Goal: Task Accomplishment & Management: Use online tool/utility

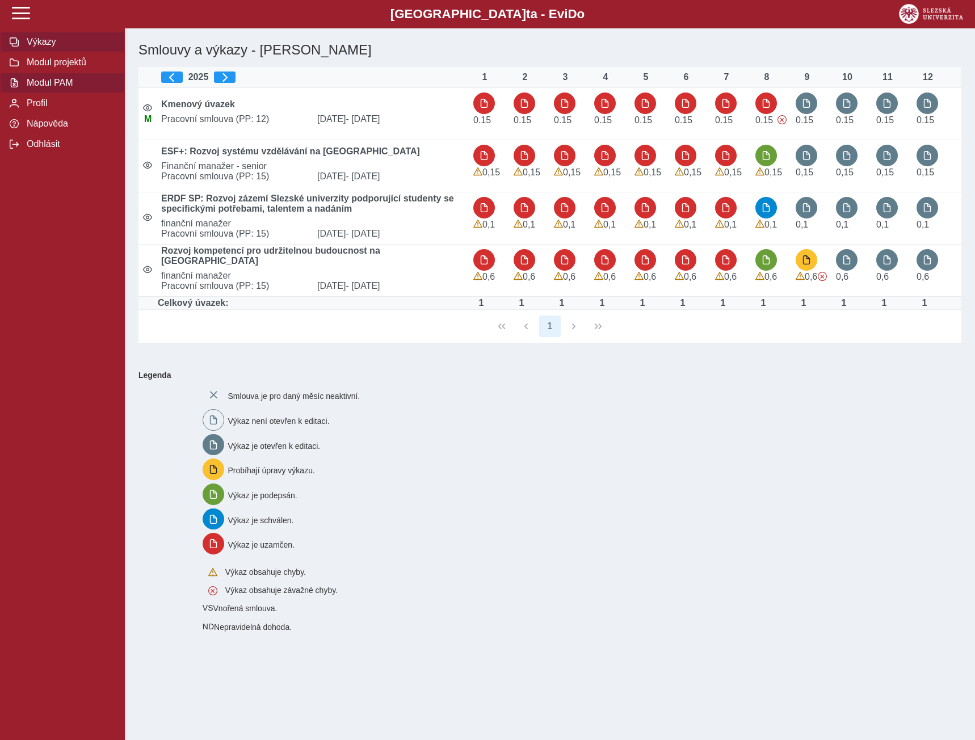
click at [37, 88] on span "Modul PAM" at bounding box center [69, 83] width 92 height 10
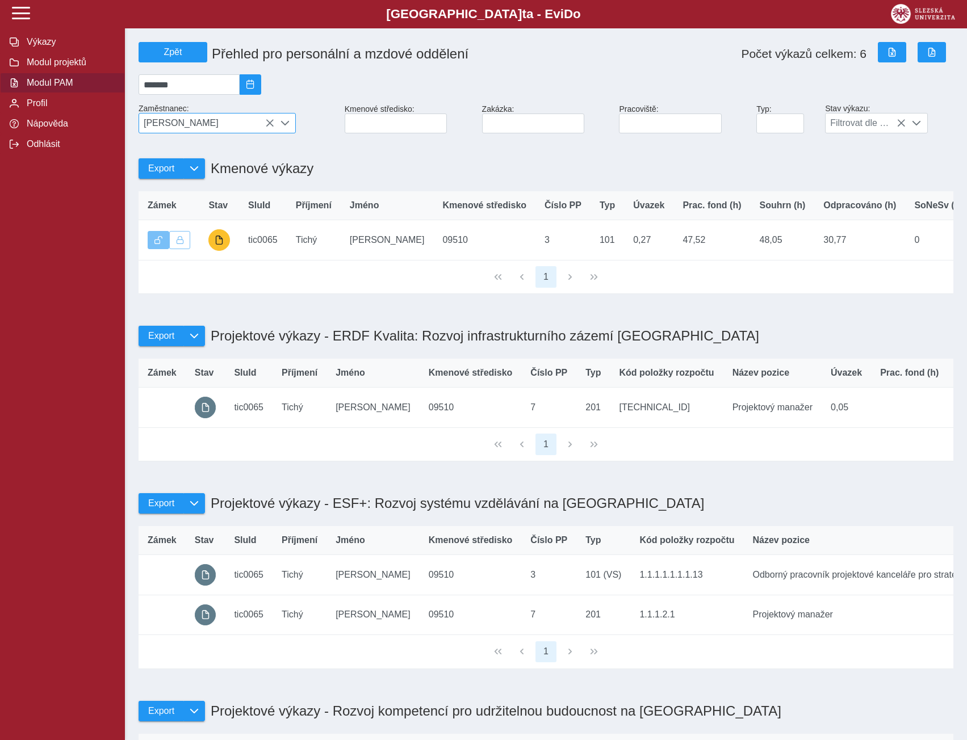
click at [272, 128] on icon at bounding box center [269, 123] width 9 height 9
click at [270, 126] on span "[PERSON_NAME]" at bounding box center [206, 123] width 135 height 19
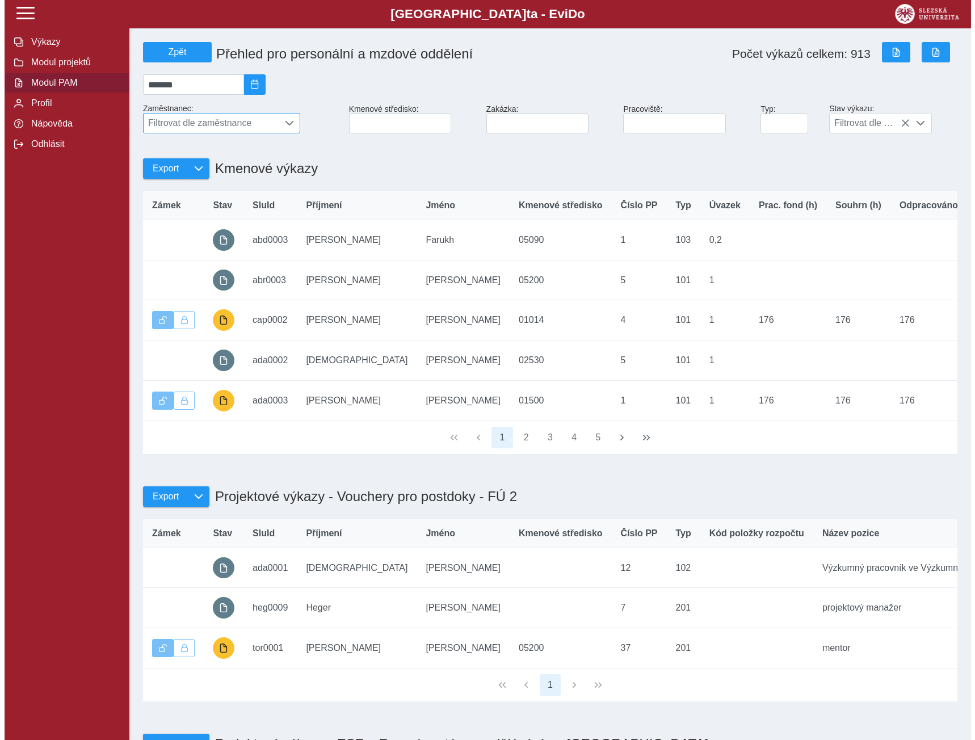
scroll to position [7, 51]
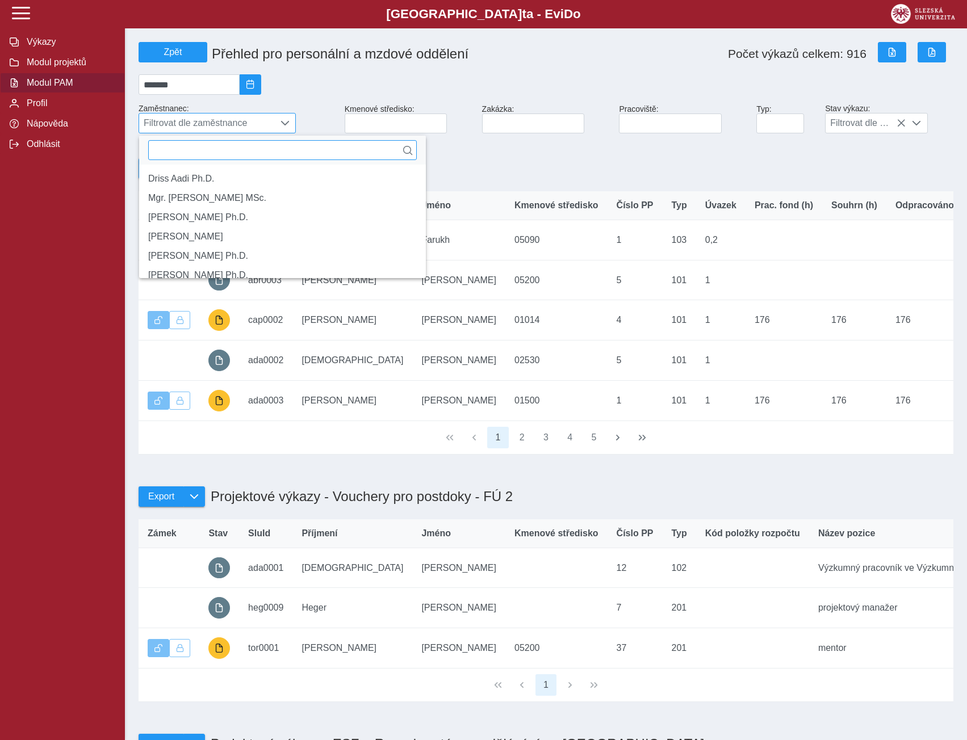
click at [182, 156] on input "text" at bounding box center [282, 150] width 268 height 20
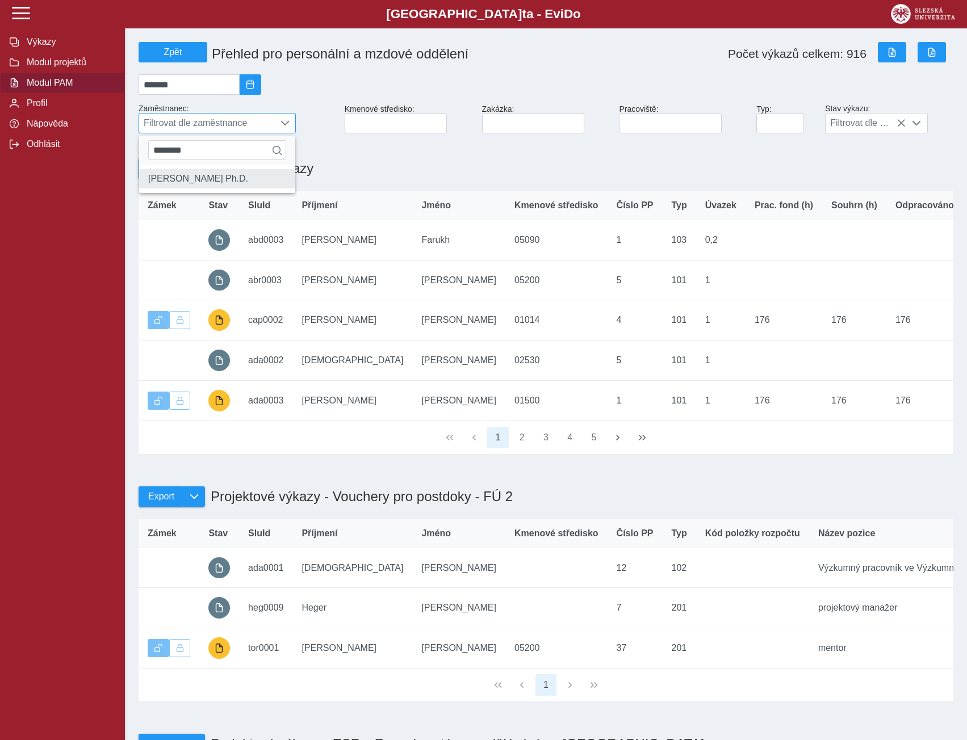
type input "********"
click at [182, 188] on li "[PERSON_NAME] Ph.D." at bounding box center [217, 178] width 156 height 19
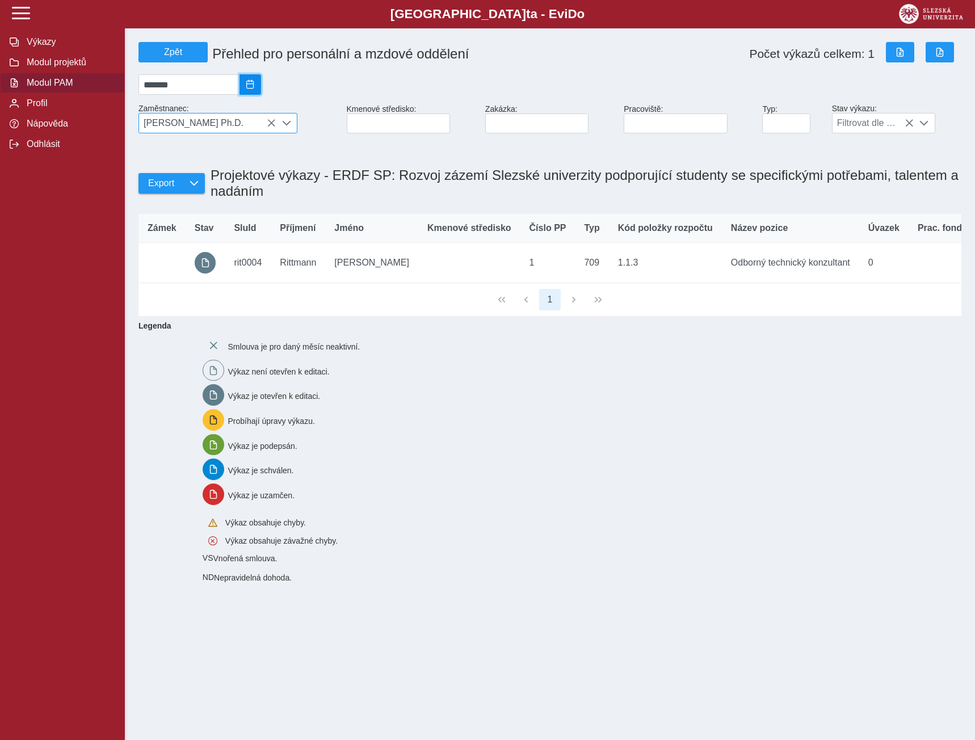
click at [255, 89] on span "2025/09" at bounding box center [250, 84] width 9 height 9
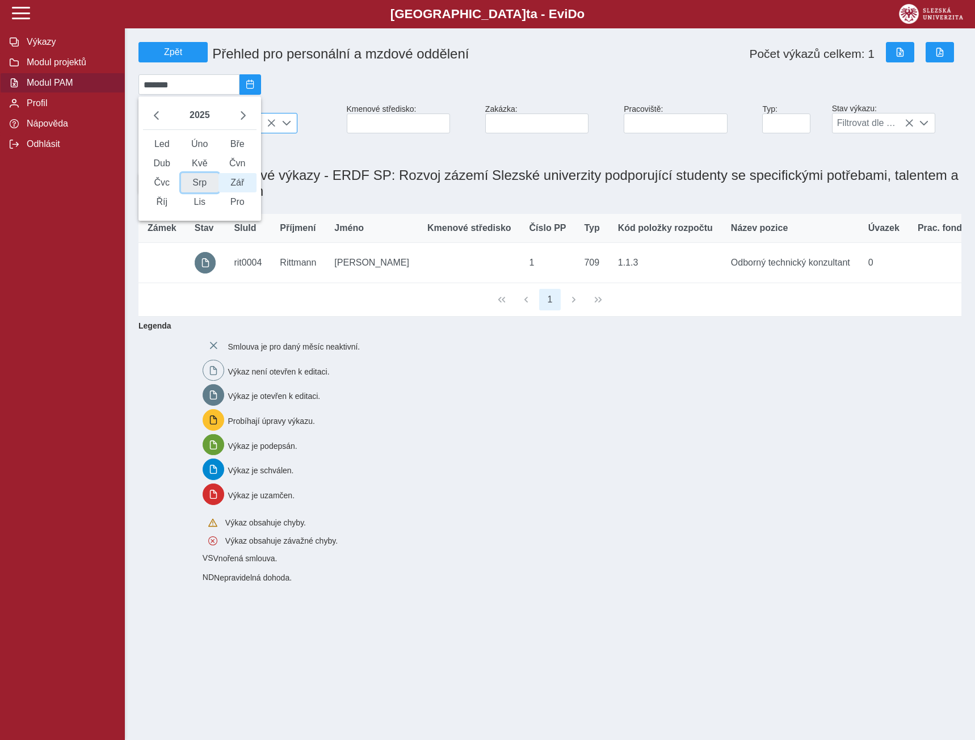
click at [208, 192] on span "Srp" at bounding box center [200, 182] width 38 height 19
type input "*******"
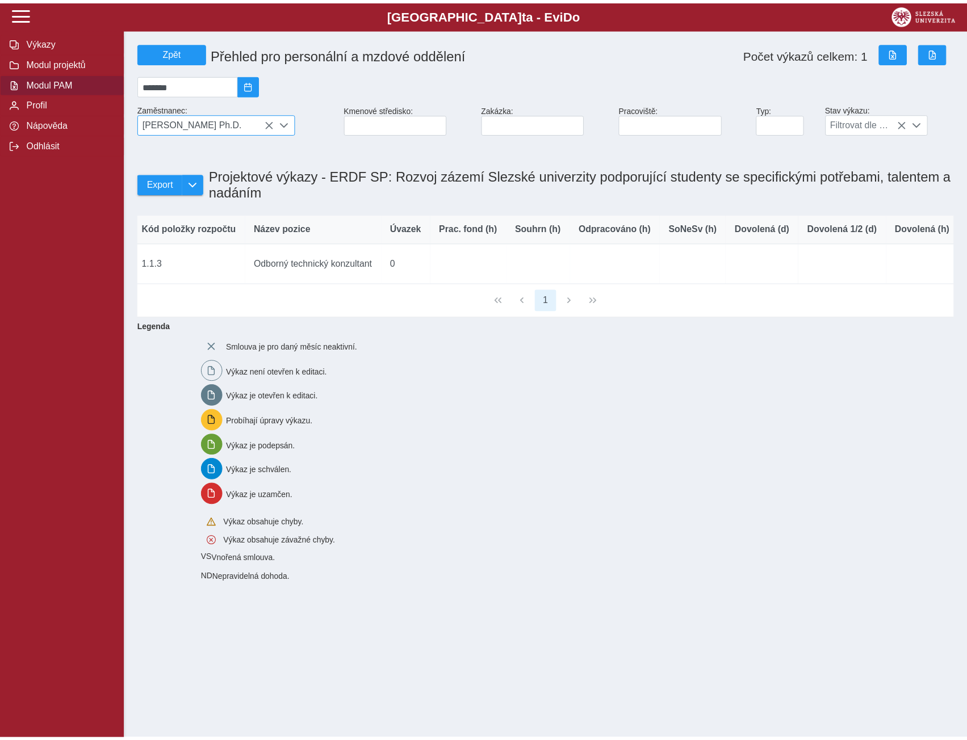
scroll to position [0, 0]
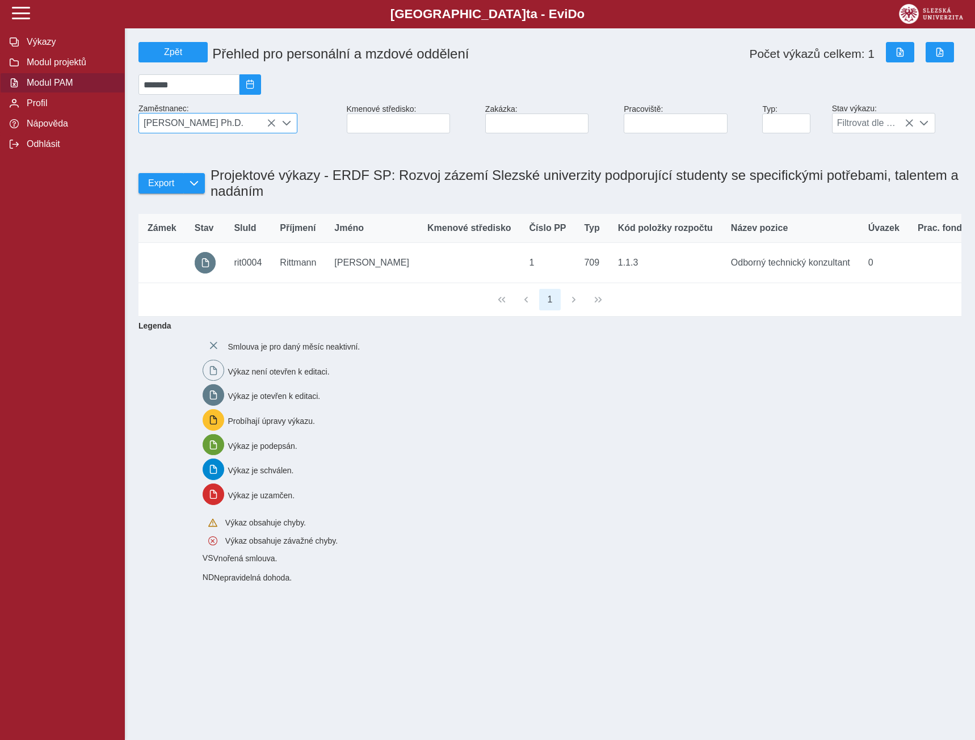
click at [273, 128] on icon at bounding box center [271, 123] width 9 height 9
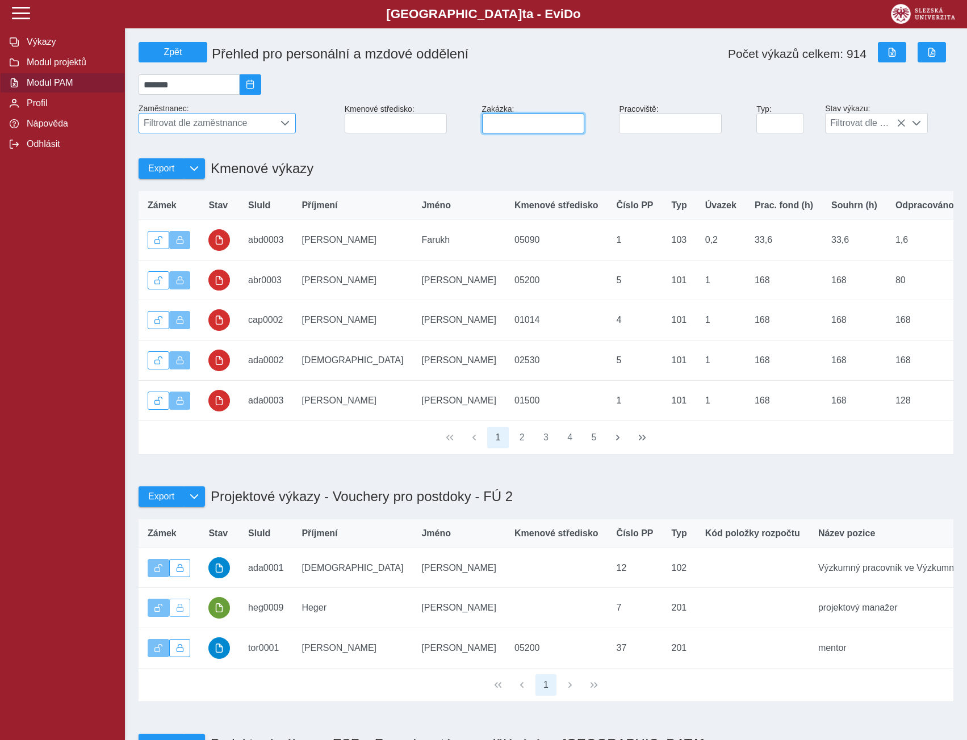
click at [503, 125] on input at bounding box center [533, 124] width 103 height 20
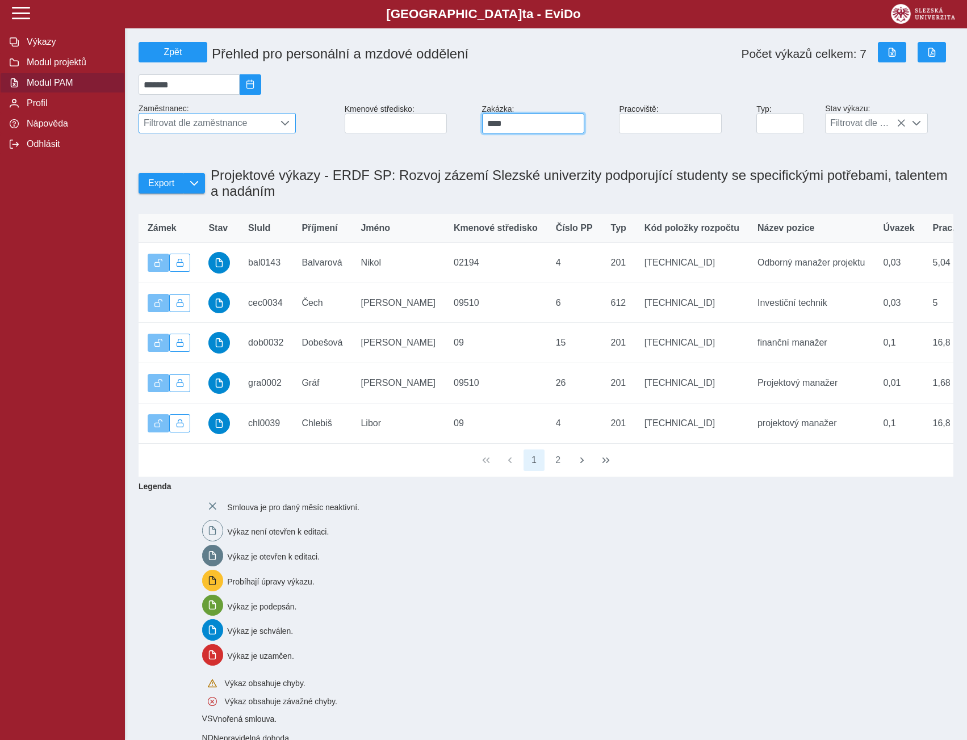
scroll to position [41, 0]
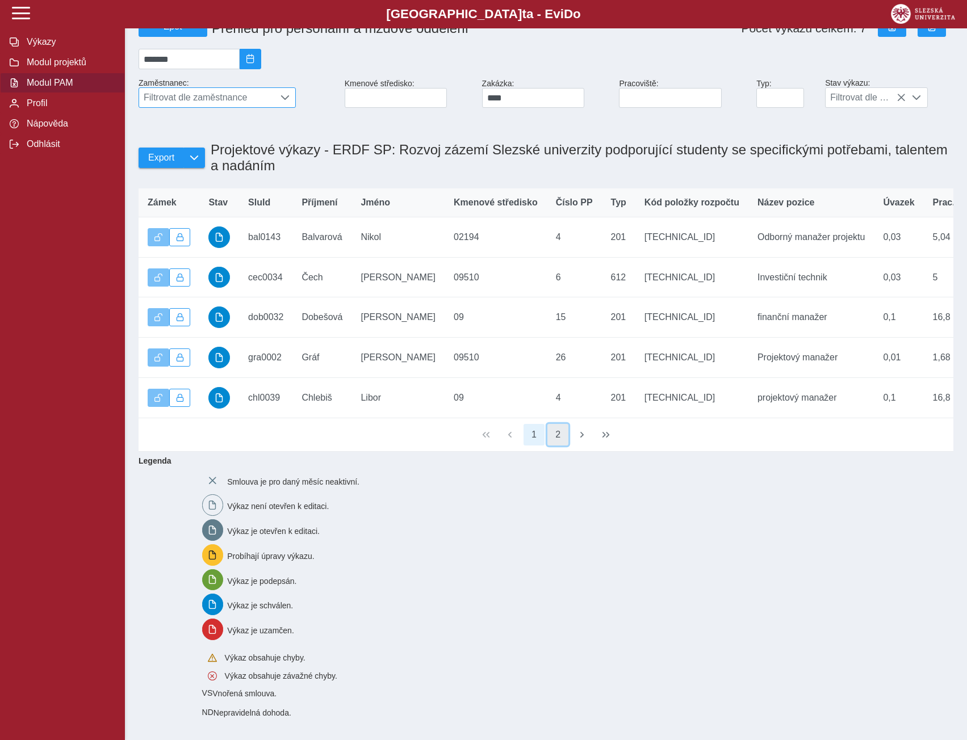
click at [555, 432] on button "2" at bounding box center [558, 435] width 22 height 22
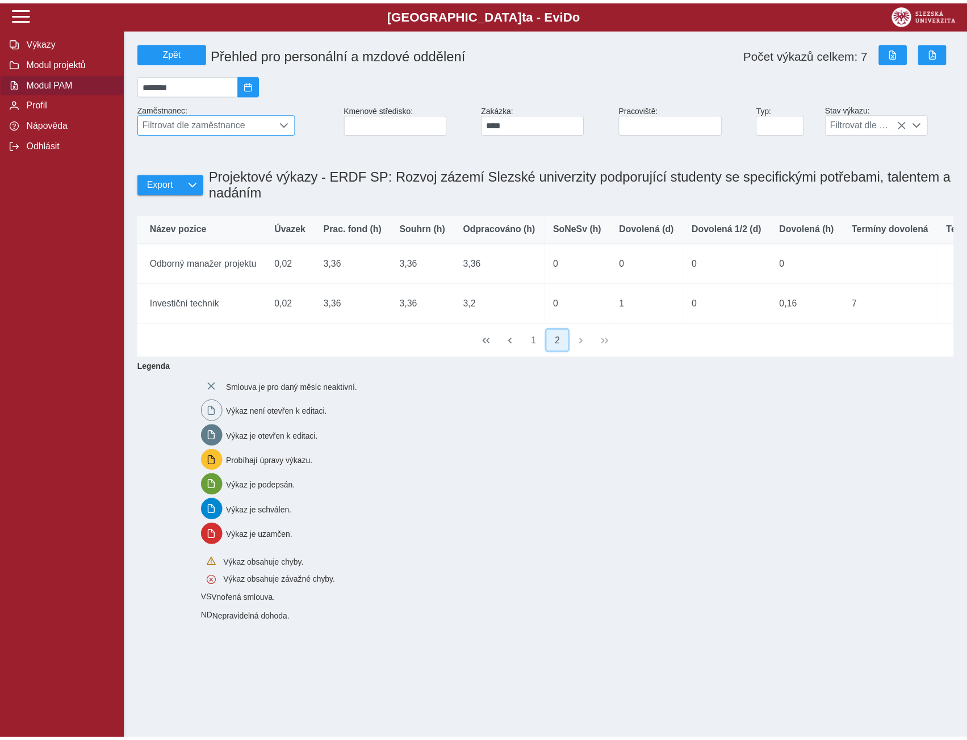
scroll to position [0, 612]
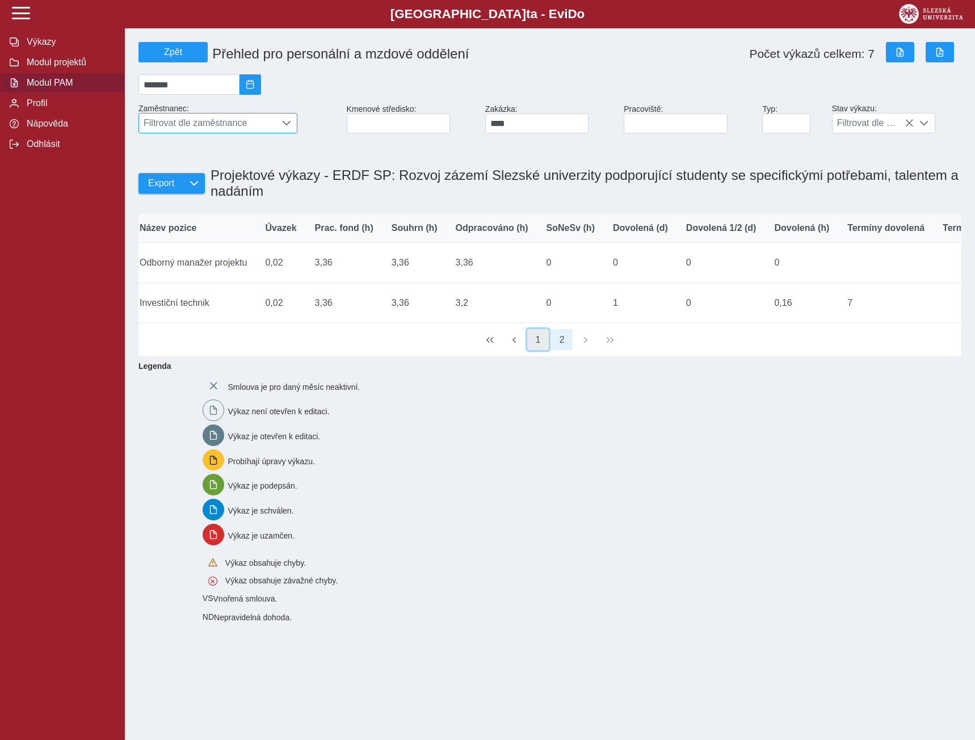
click at [539, 351] on button "1" at bounding box center [538, 340] width 22 height 22
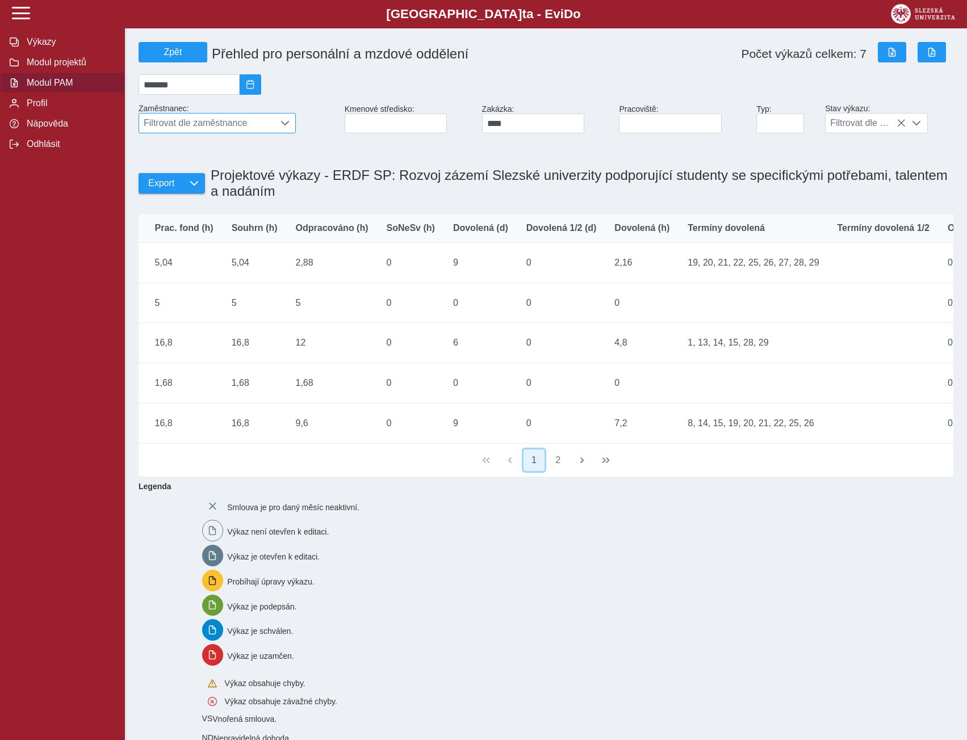
scroll to position [0, 808]
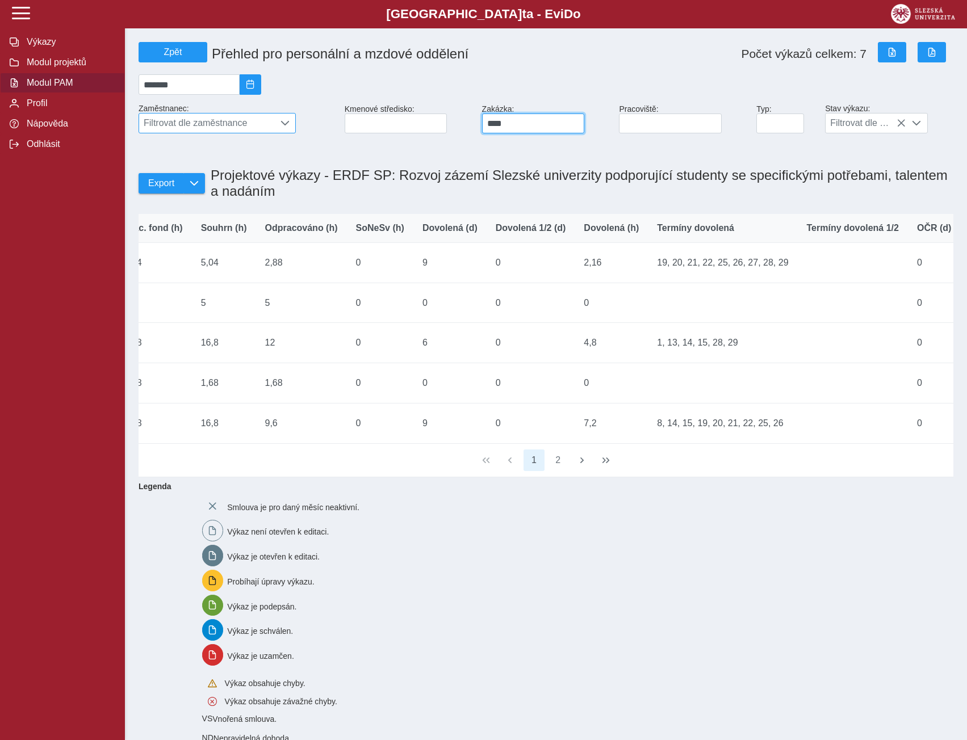
drag, startPoint x: 523, startPoint y: 124, endPoint x: 498, endPoint y: 124, distance: 25.0
click at [498, 124] on input "****" at bounding box center [533, 124] width 103 height 20
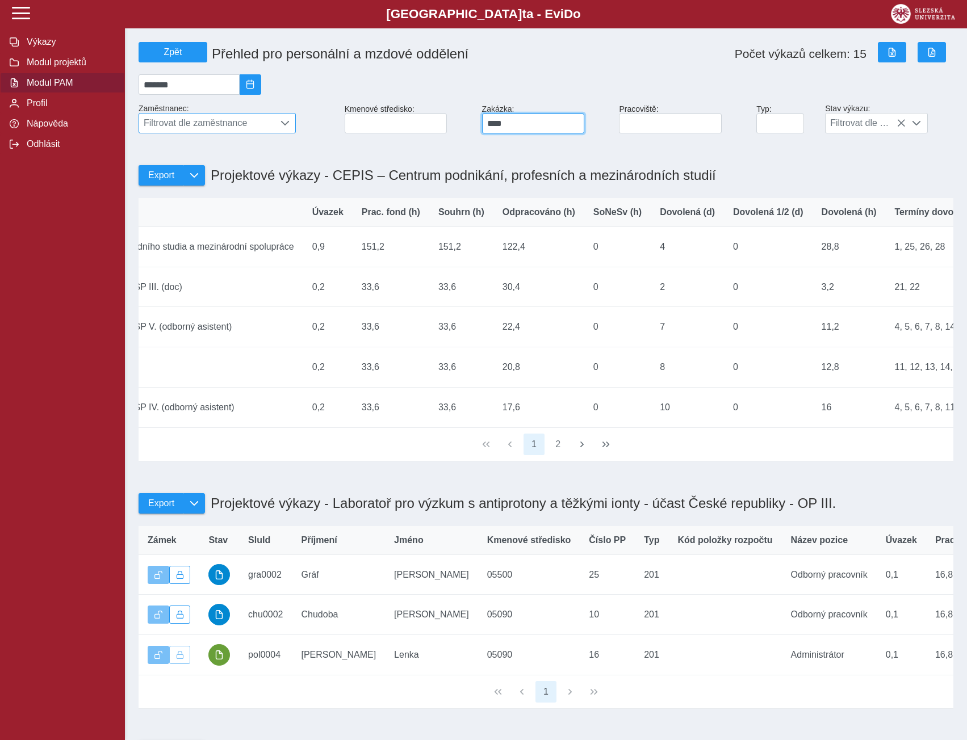
type input "****"
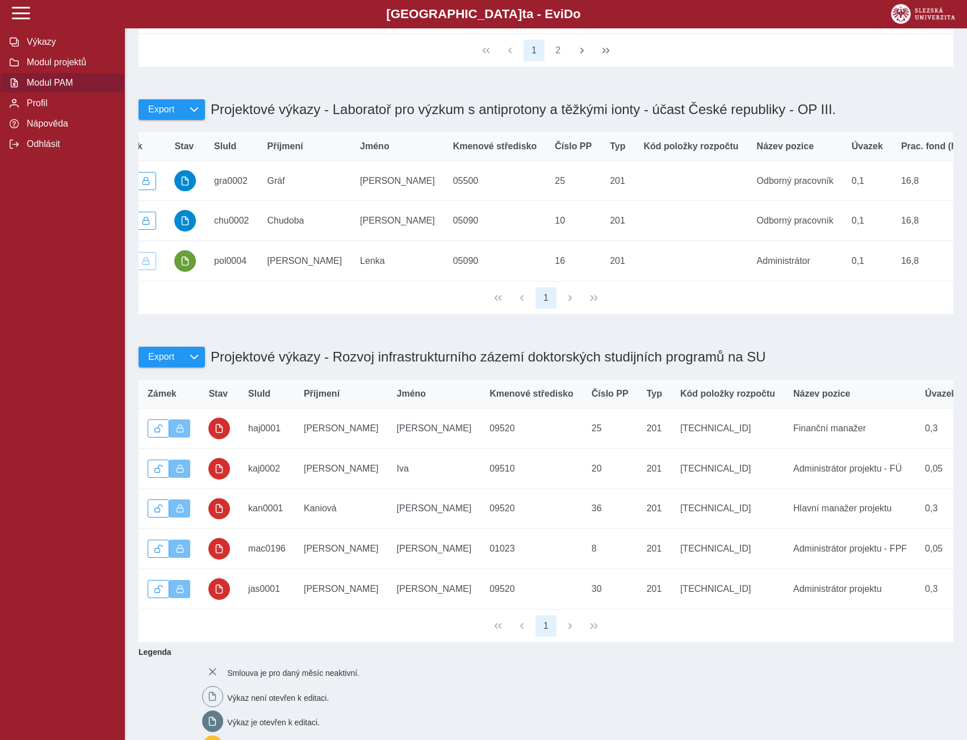
scroll to position [0, 0]
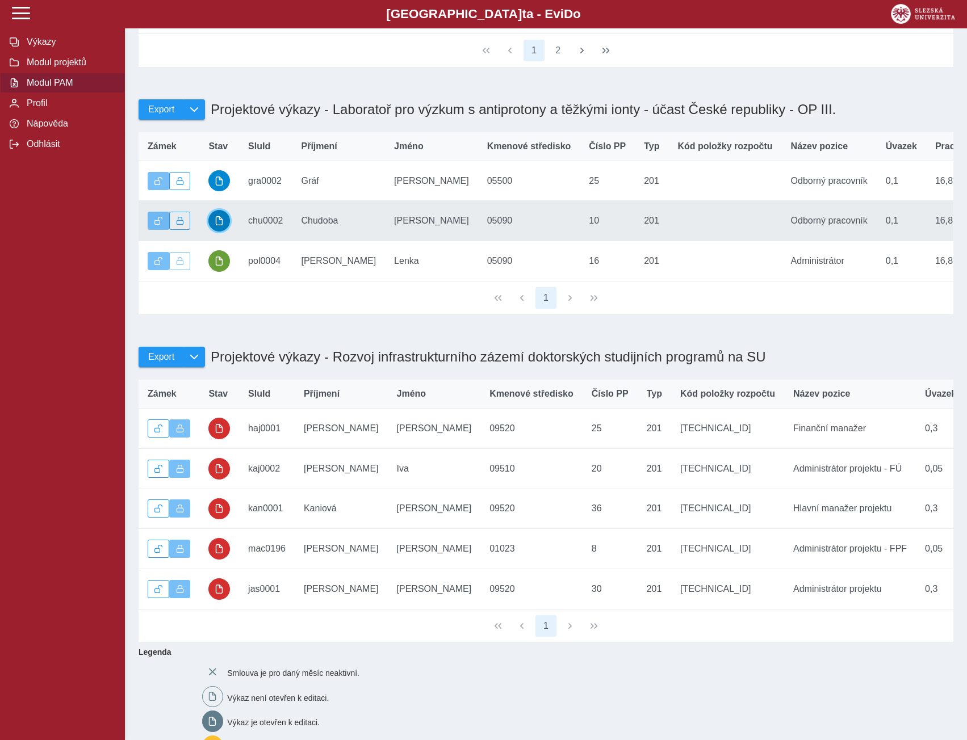
click at [216, 225] on span "button" at bounding box center [219, 220] width 9 height 9
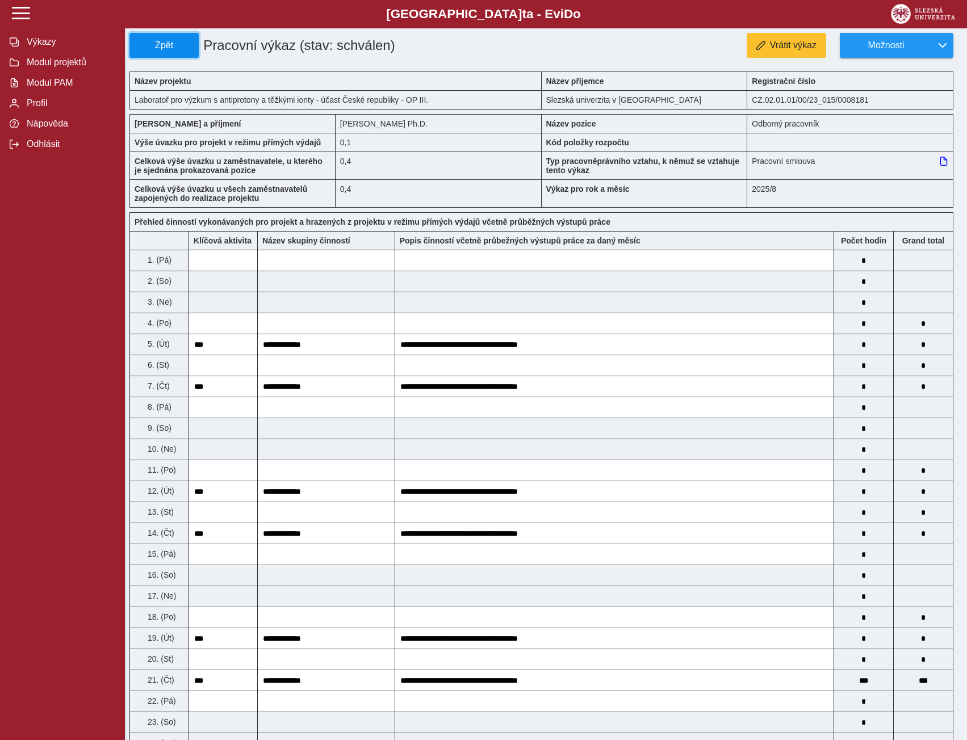
click at [150, 45] on span "Zpět" at bounding box center [164, 45] width 59 height 10
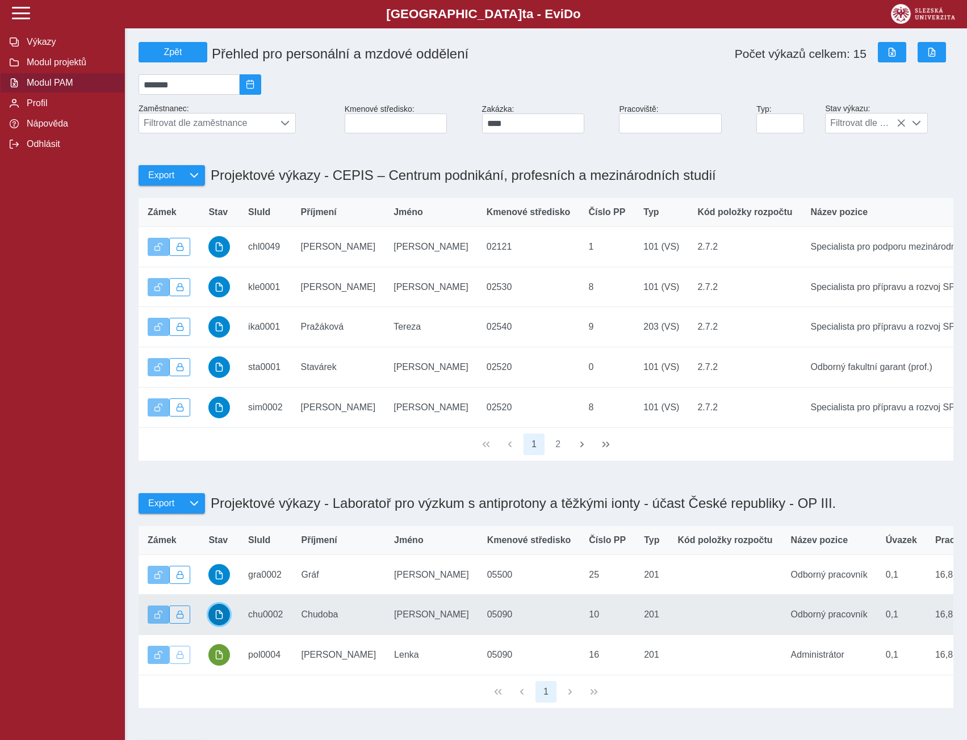
click at [212, 625] on button "button" at bounding box center [219, 615] width 22 height 22
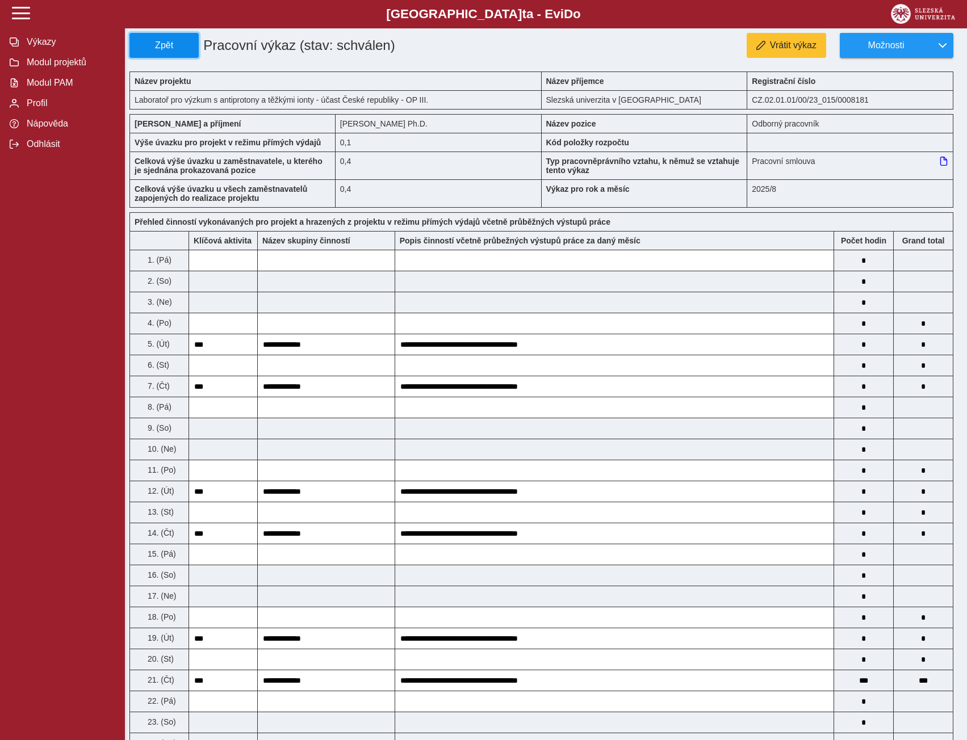
click at [154, 50] on span "Zpět" at bounding box center [164, 45] width 59 height 10
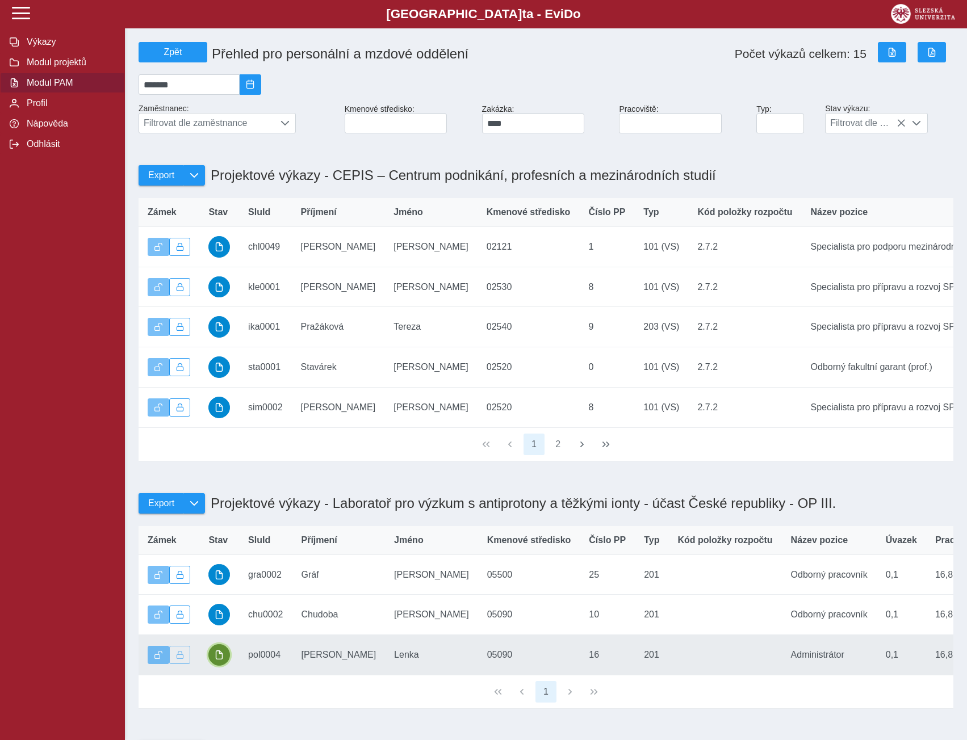
click at [212, 666] on button "button" at bounding box center [219, 655] width 22 height 22
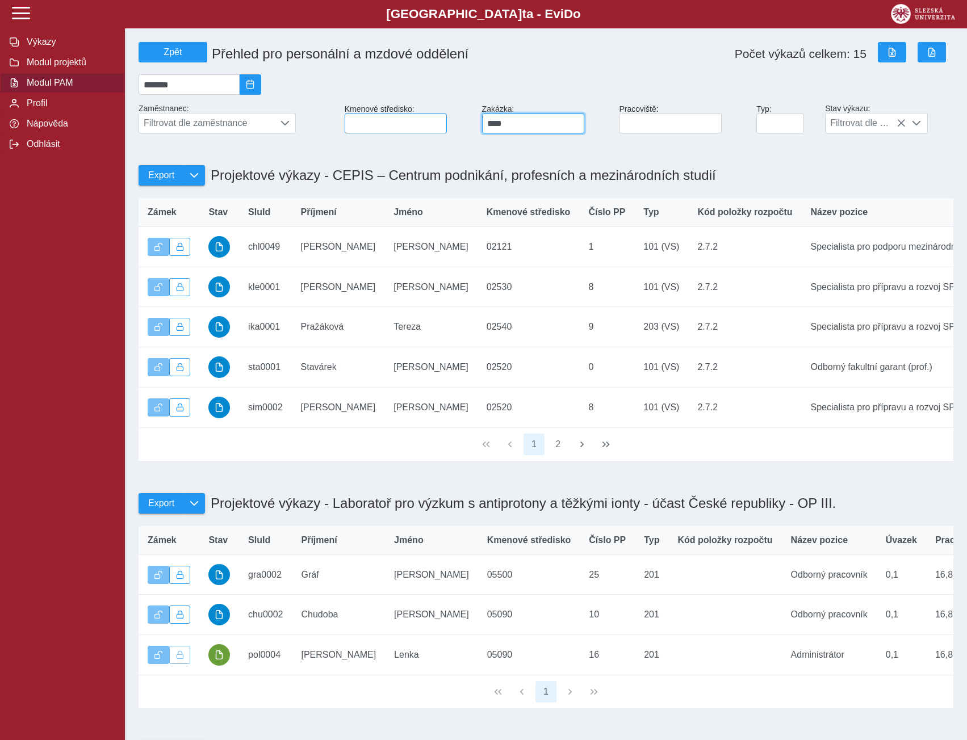
drag, startPoint x: 524, startPoint y: 126, endPoint x: 442, endPoint y: 133, distance: 82.6
click at [442, 133] on div "Zpět Přehled pro personální a mzdové oddělení Počet výkazů celkem: 15 ******* Z…" at bounding box center [545, 87] width 823 height 100
click at [524, 127] on input at bounding box center [533, 124] width 103 height 20
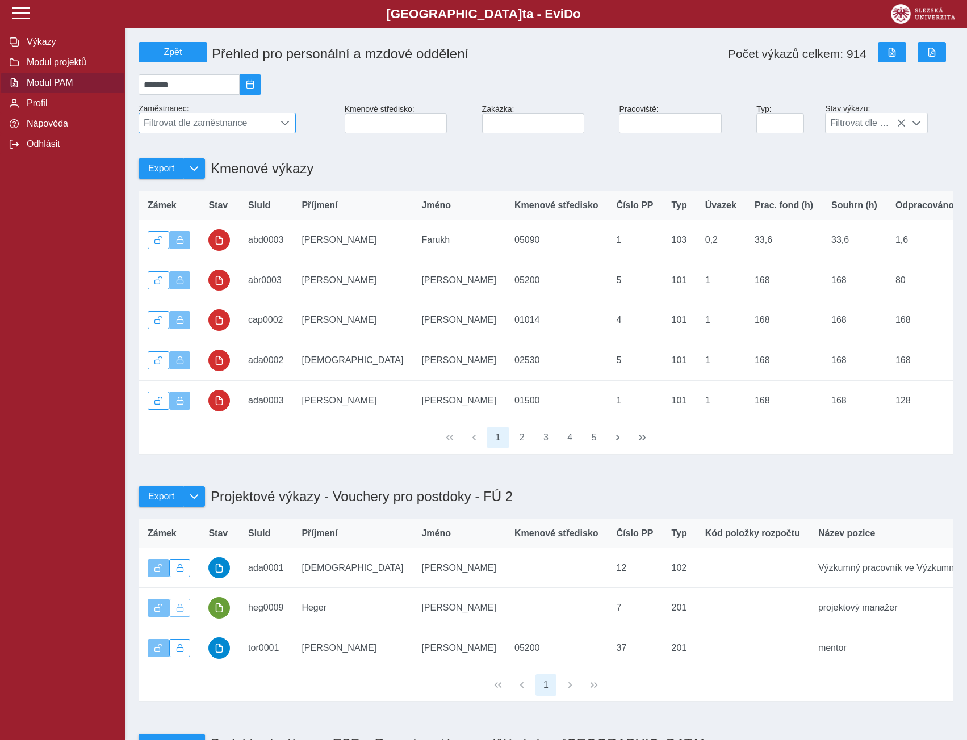
click at [283, 128] on span at bounding box center [284, 123] width 9 height 9
type input "*******"
click at [216, 185] on li "[PERSON_NAME] Ph.D." at bounding box center [217, 178] width 156 height 19
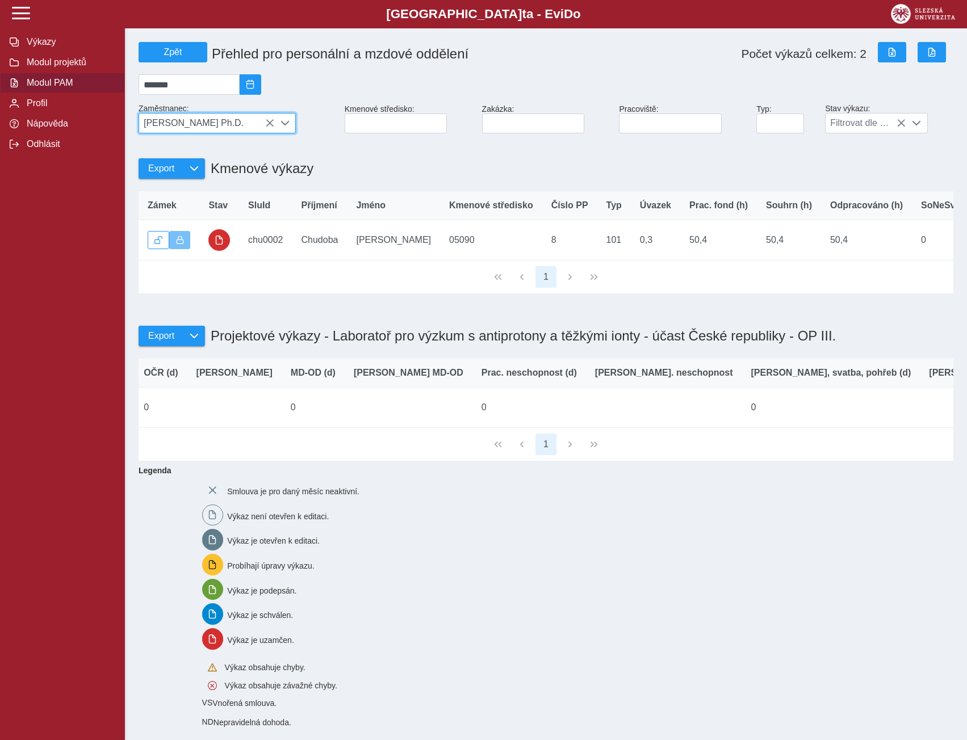
scroll to position [0, 0]
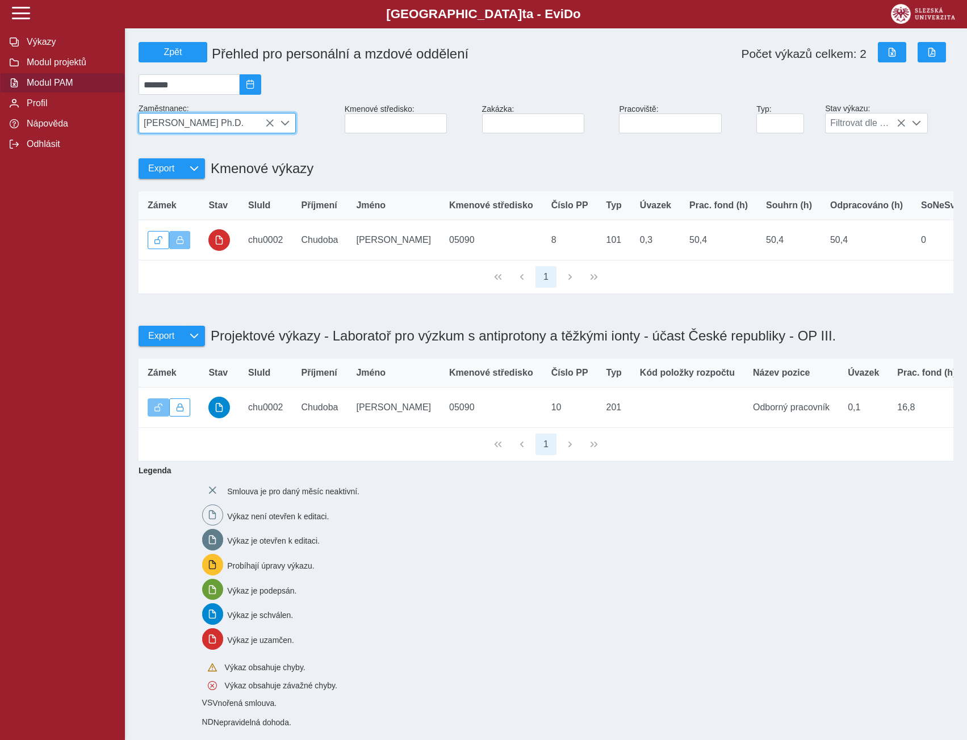
click at [268, 127] on icon at bounding box center [269, 123] width 9 height 9
click at [272, 128] on span "[PERSON_NAME] Ph.D." at bounding box center [206, 123] width 135 height 19
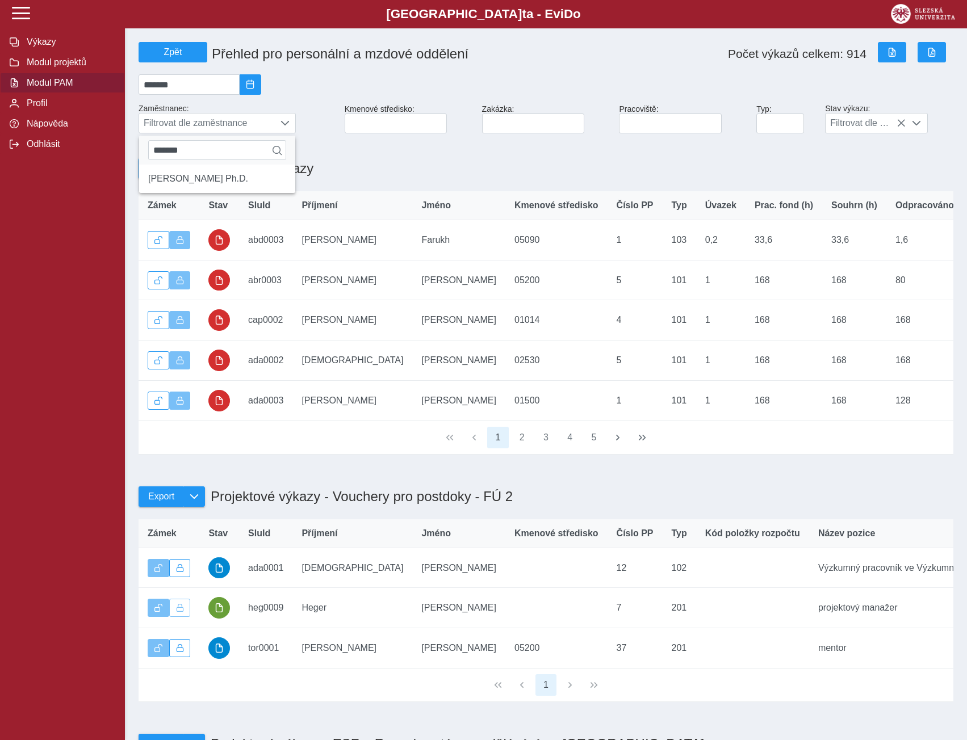
drag, startPoint x: 213, startPoint y: 158, endPoint x: 127, endPoint y: 156, distance: 86.3
click at [198, 122] on span "Filtrovat dle zaměstnance" at bounding box center [206, 123] width 135 height 19
type input "*"
type input "****"
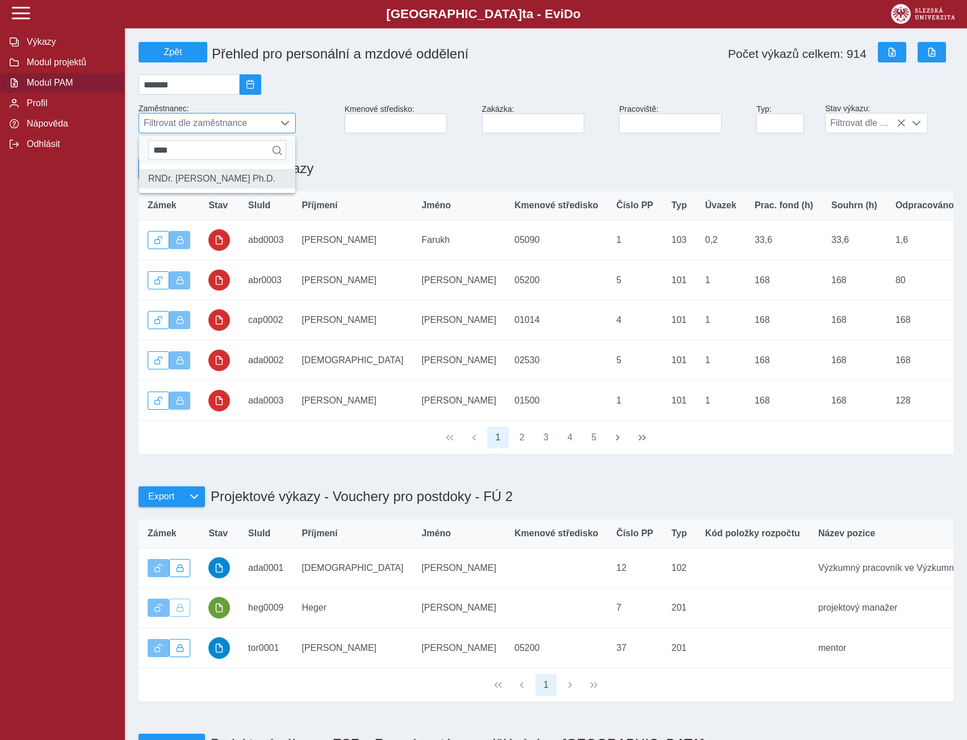
click at [175, 187] on li "RNDr. [PERSON_NAME] Ph.D." at bounding box center [217, 178] width 156 height 19
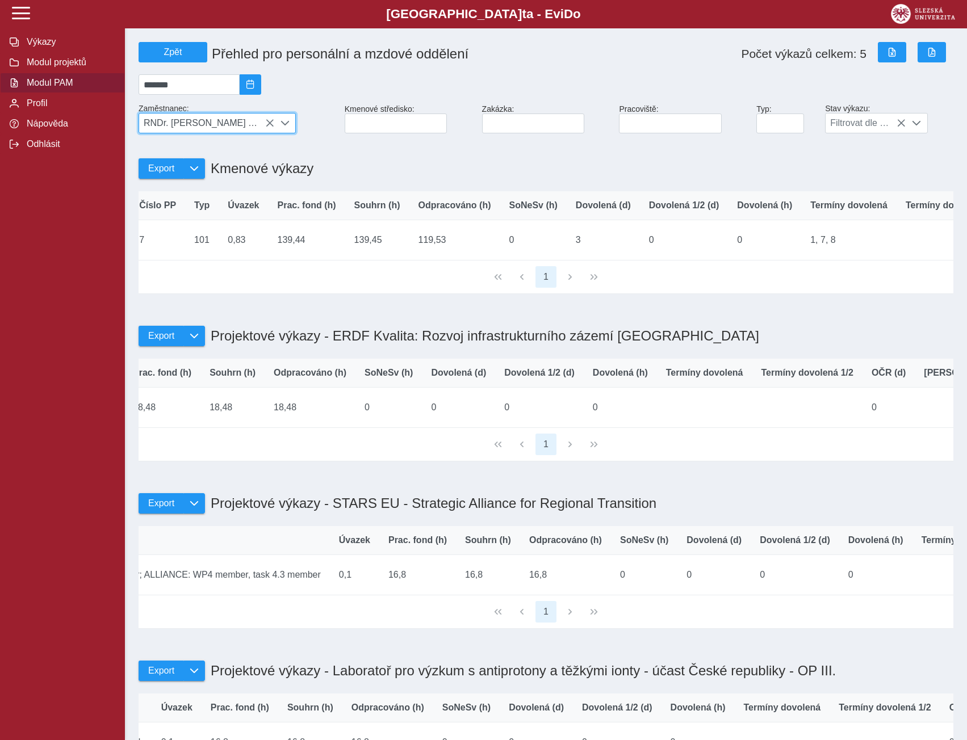
click at [271, 123] on icon at bounding box center [269, 123] width 9 height 9
click at [268, 128] on span "RNDr. [PERSON_NAME] Ph.D." at bounding box center [206, 123] width 135 height 19
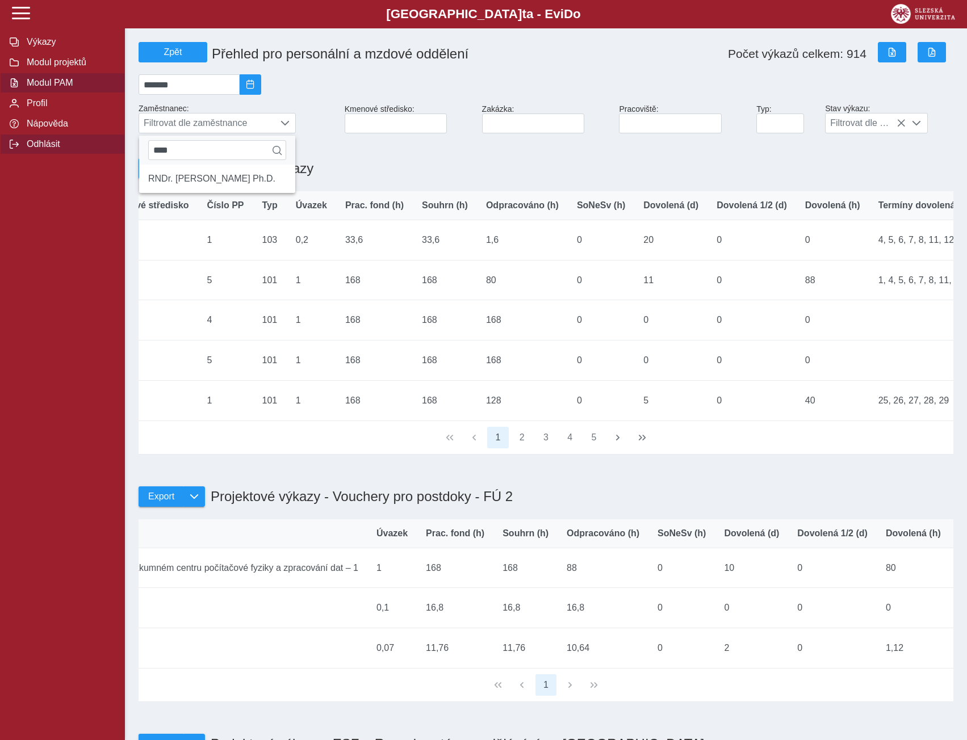
drag, startPoint x: 205, startPoint y: 155, endPoint x: 115, endPoint y: 157, distance: 89.7
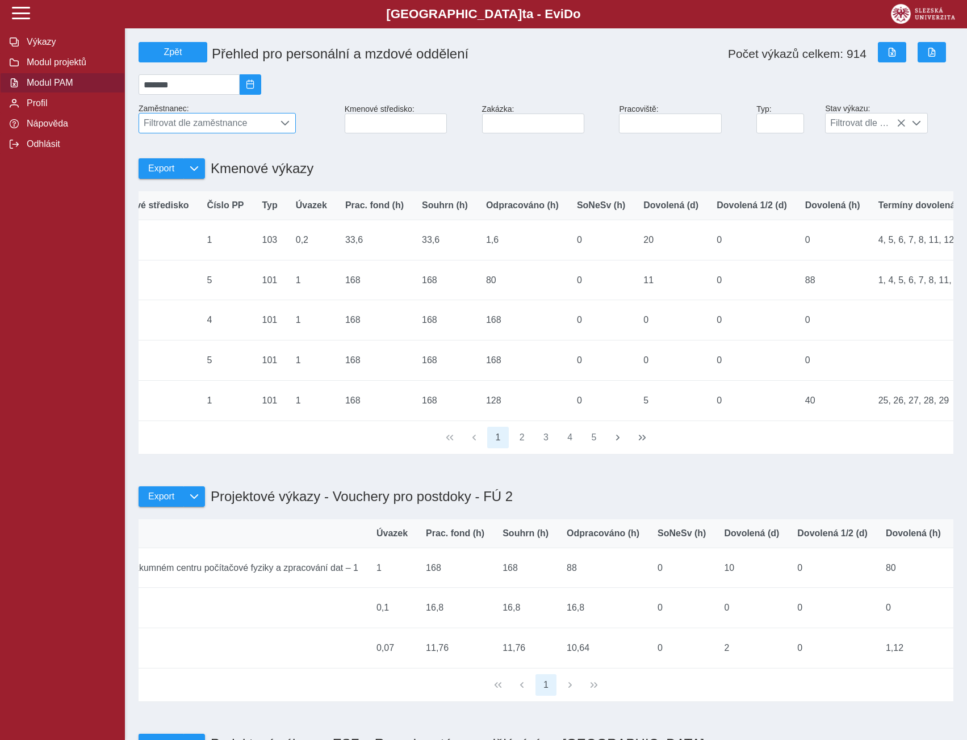
click at [173, 128] on span "Filtrovat dle zaměstnance" at bounding box center [206, 123] width 135 height 19
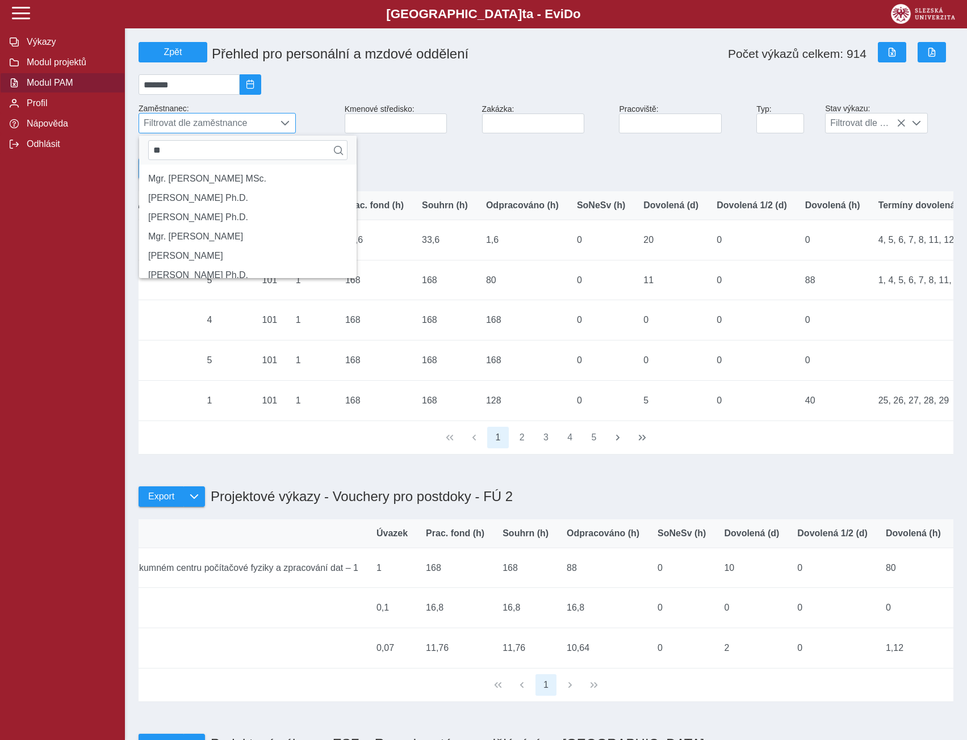
type input "*"
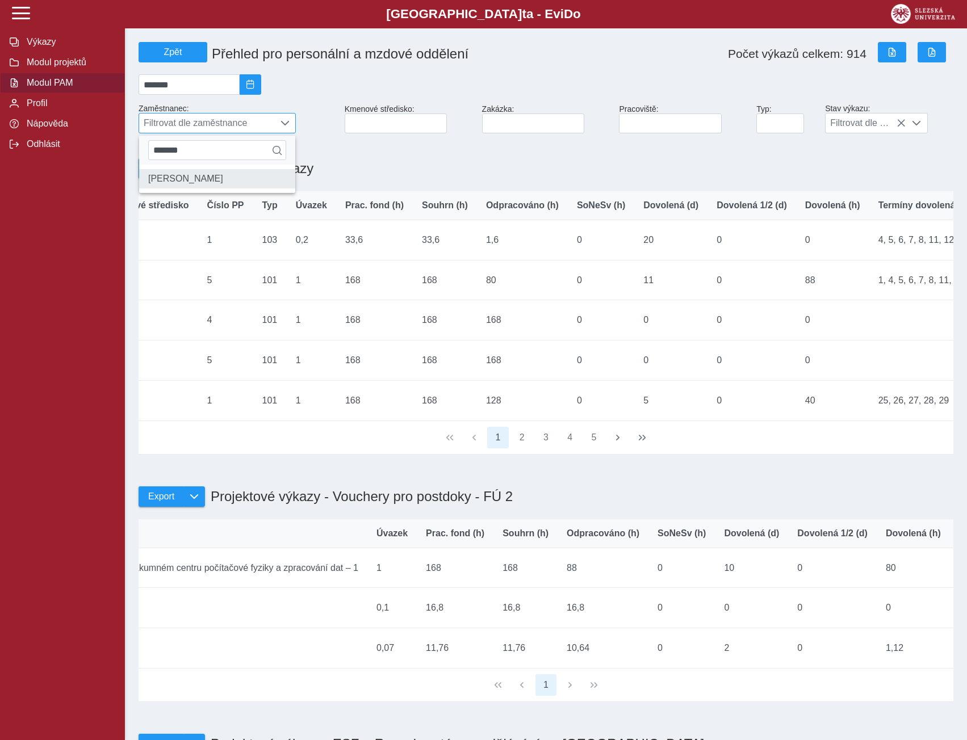
type input "*******"
click at [170, 188] on li "[PERSON_NAME]" at bounding box center [217, 178] width 156 height 19
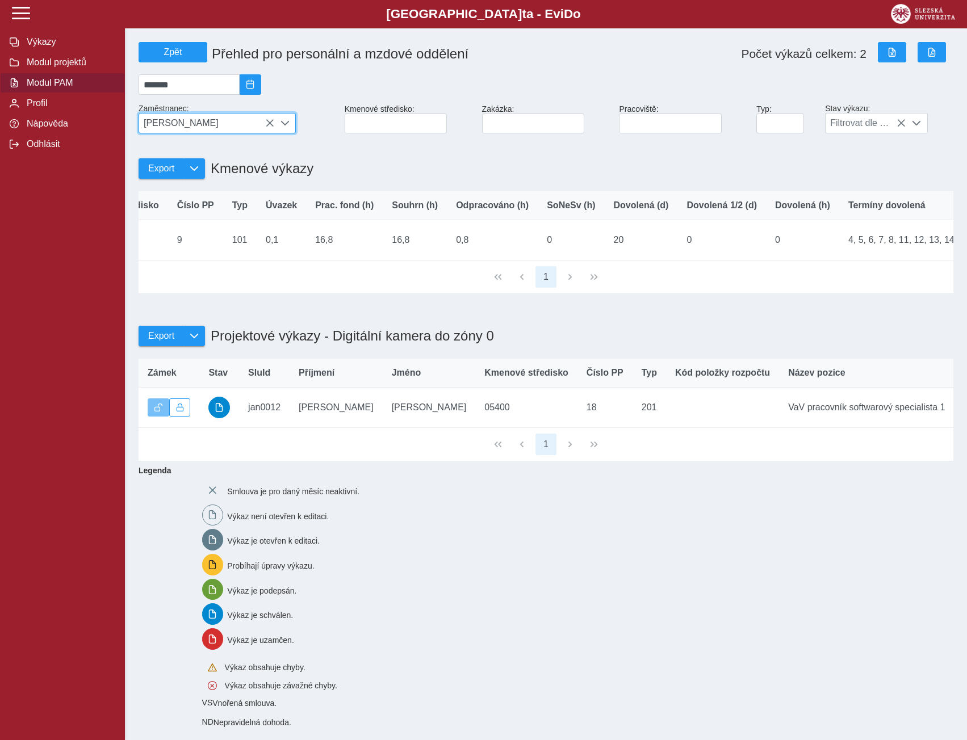
click at [270, 128] on icon at bounding box center [269, 123] width 9 height 9
click at [268, 129] on span "[PERSON_NAME]" at bounding box center [206, 123] width 135 height 19
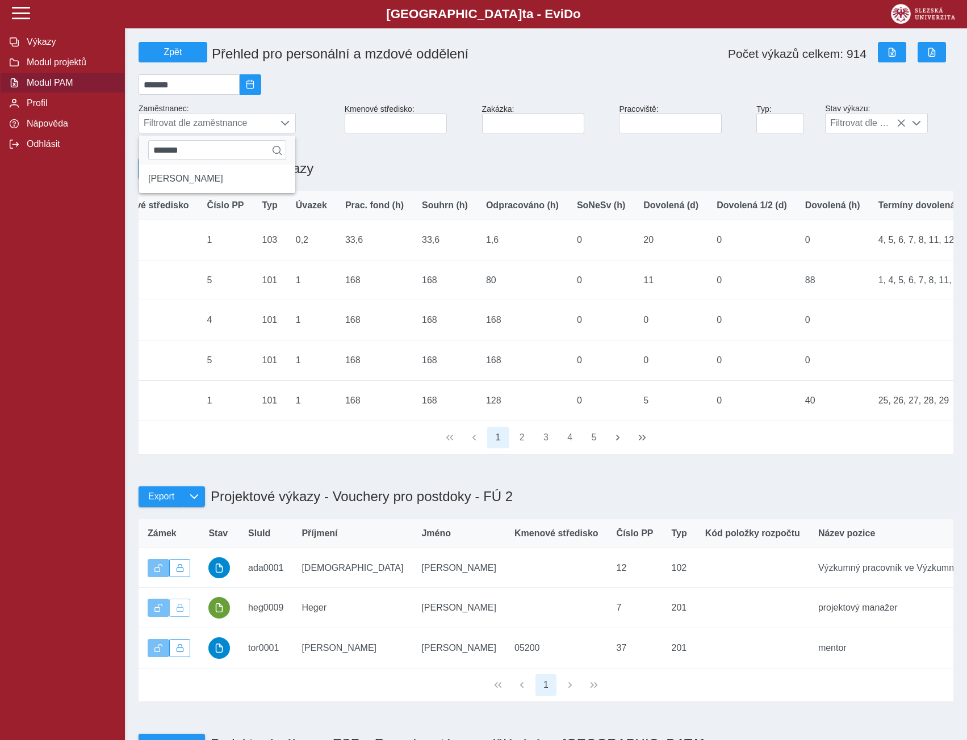
drag, startPoint x: 195, startPoint y: 159, endPoint x: 131, endPoint y: 156, distance: 64.2
click at [157, 125] on span "Filtrovat dle zaměstnance" at bounding box center [206, 123] width 135 height 19
click at [163, 127] on span "Filtrovat dle zaměstnance" at bounding box center [206, 123] width 135 height 19
click at [196, 124] on span "Filtrovat dle zaměstnance" at bounding box center [206, 123] width 135 height 19
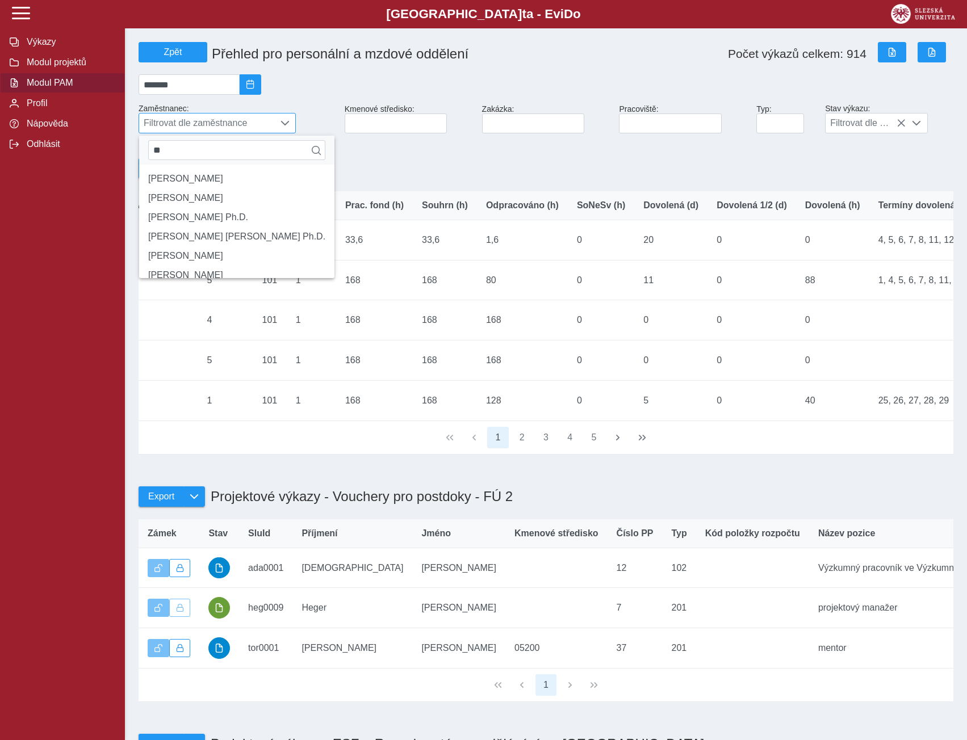
type input "*"
type input "*******"
click at [215, 208] on li "RNDr. [PERSON_NAME] Ph.D." at bounding box center [226, 197] width 175 height 19
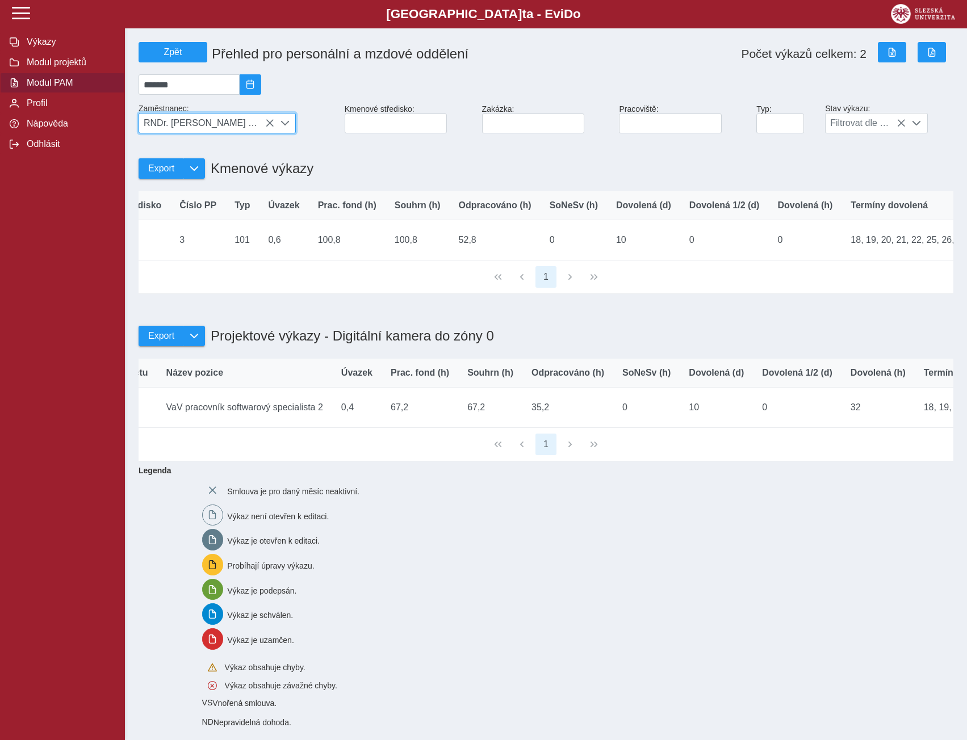
scroll to position [0, 647]
